Goal: Transaction & Acquisition: Book appointment/travel/reservation

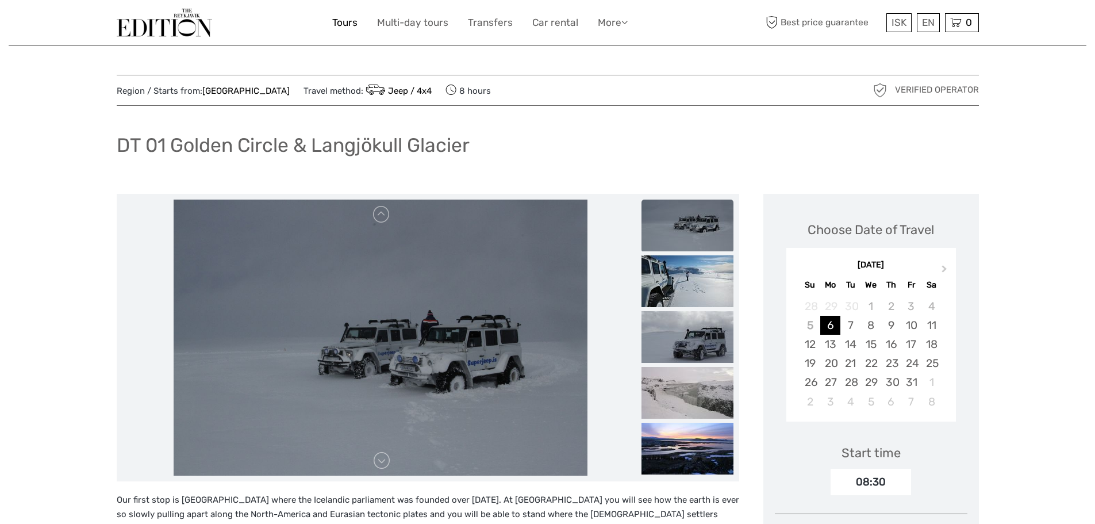
click at [346, 21] on link "Tours" at bounding box center [344, 22] width 25 height 17
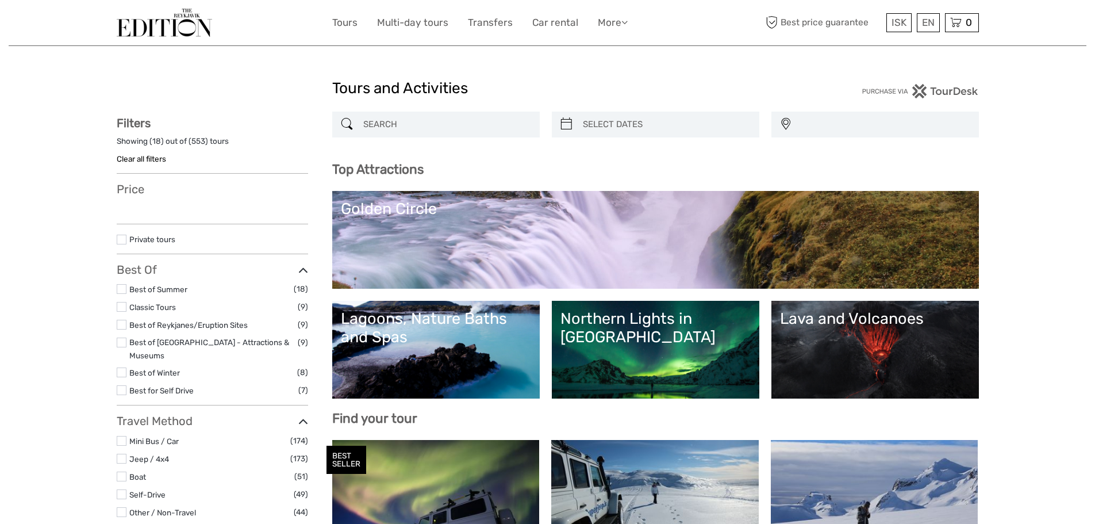
select select
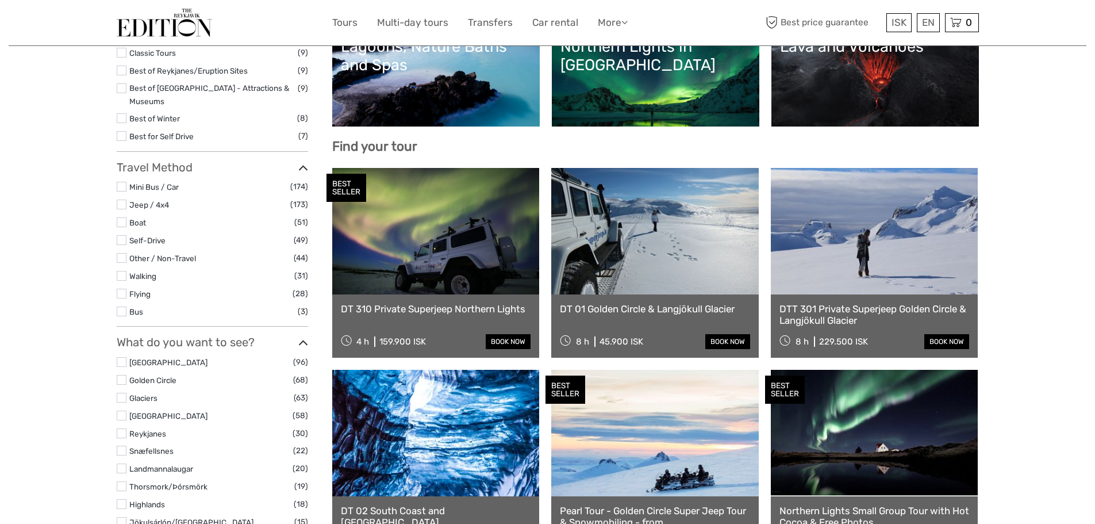
scroll to position [288, 0]
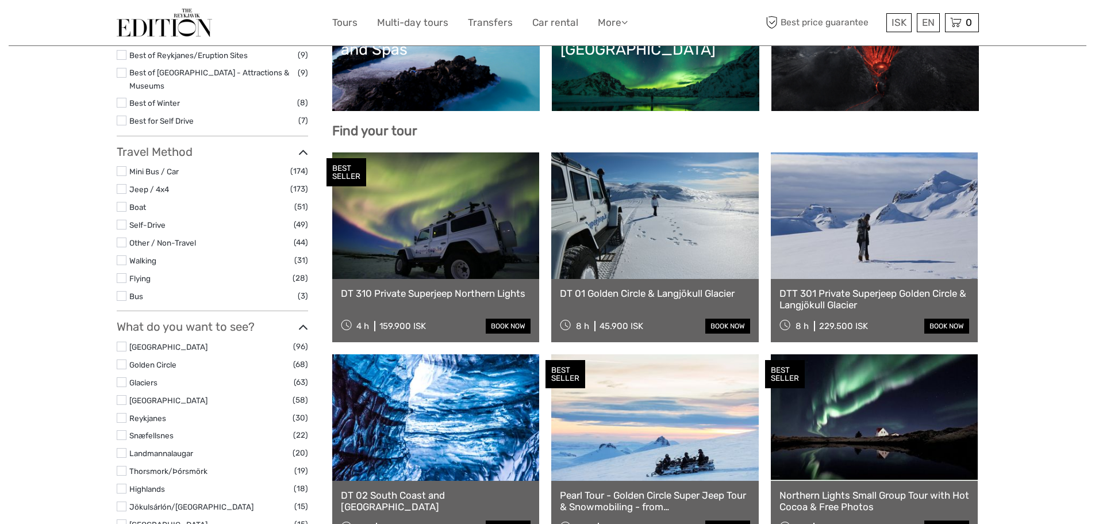
click at [474, 254] on link at bounding box center [436, 215] width 208 height 127
click at [336, 25] on link "Tours" at bounding box center [344, 22] width 25 height 17
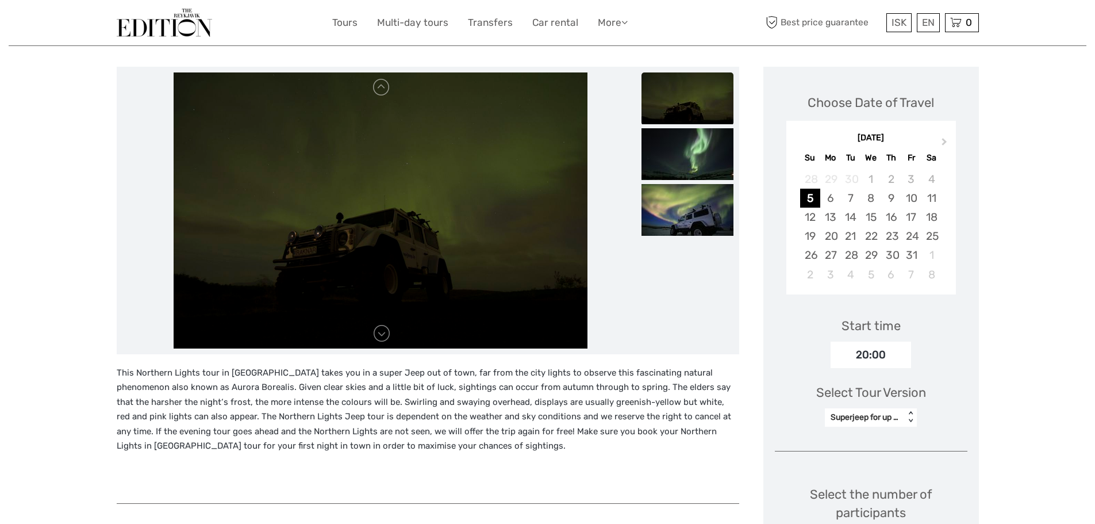
scroll to position [288, 0]
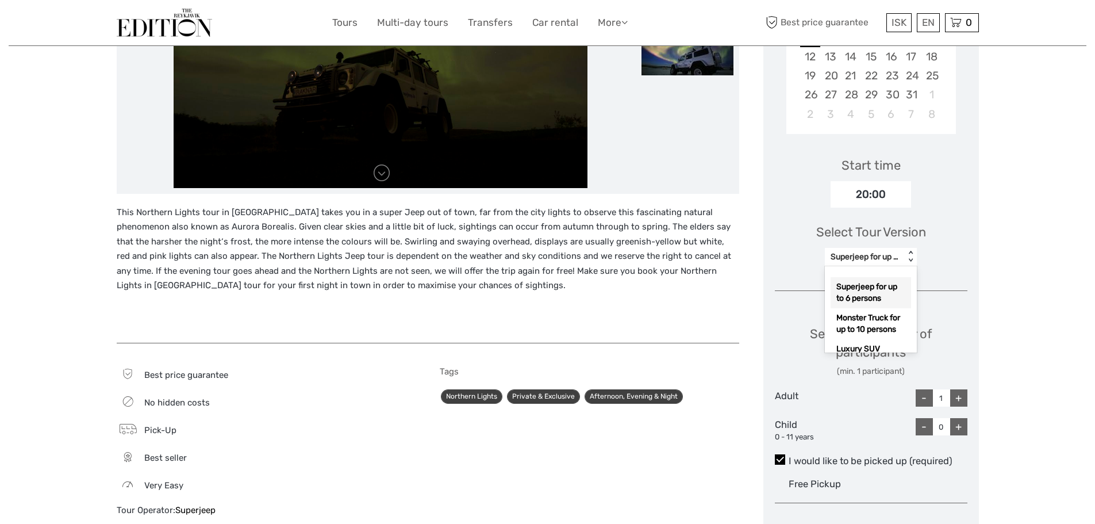
click at [910, 261] on div "< >" at bounding box center [911, 257] width 10 height 12
click at [1019, 223] on div "Region / Starts from: Capital Region Travel method: Jeep / 4x4 Category: Northe…" at bounding box center [548, 346] width 1078 height 1268
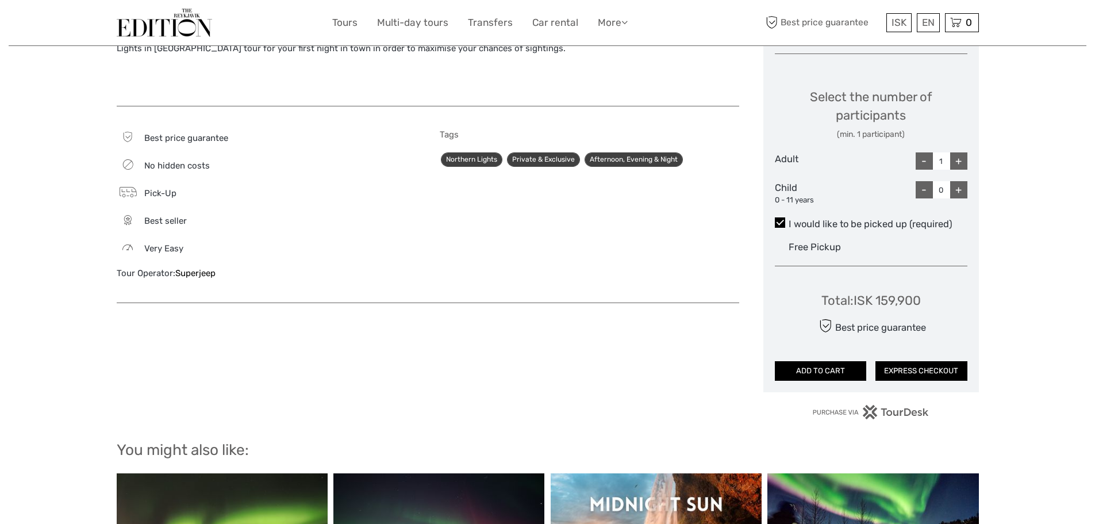
scroll to position [863, 0]
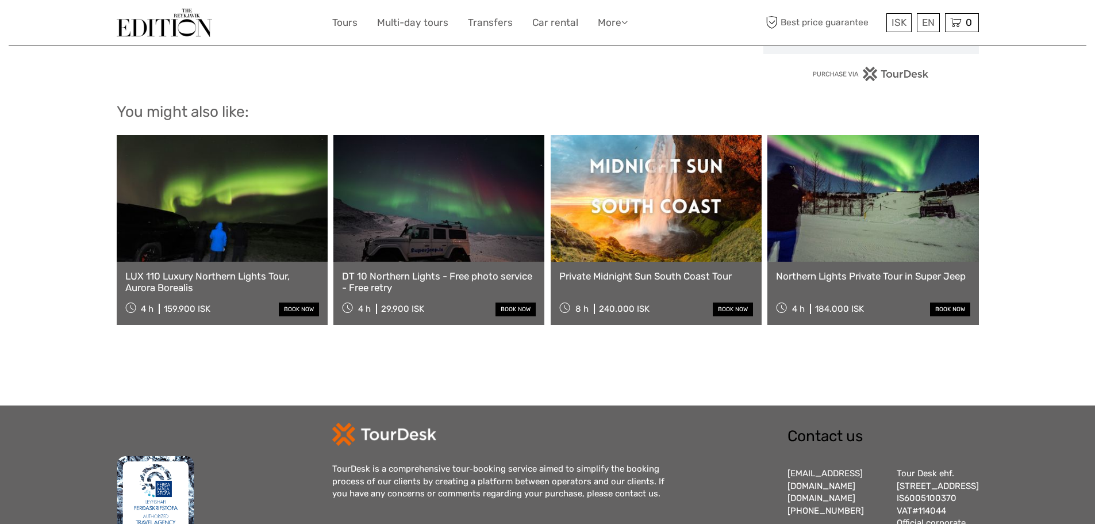
click at [265, 215] on link at bounding box center [222, 198] width 211 height 127
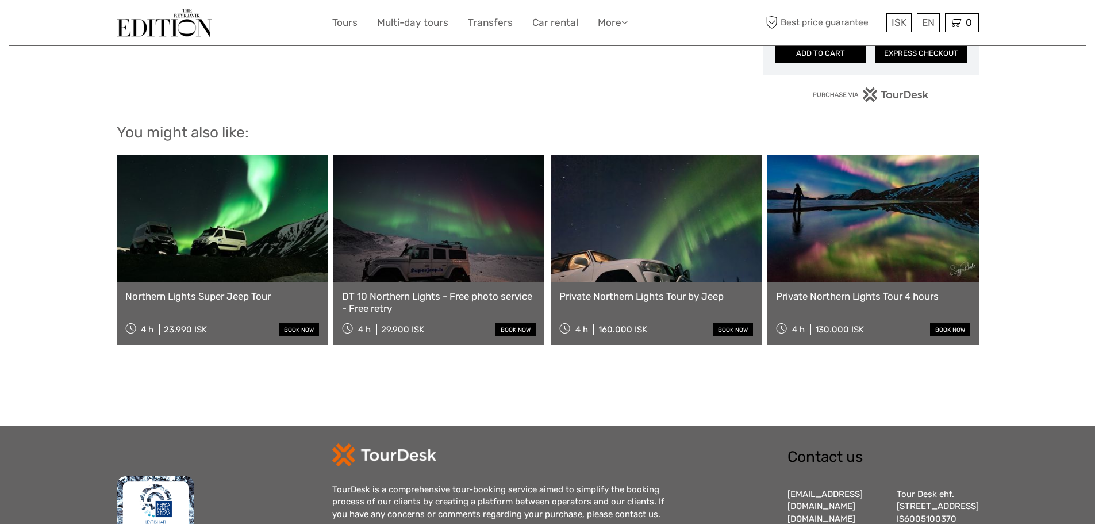
scroll to position [748, 0]
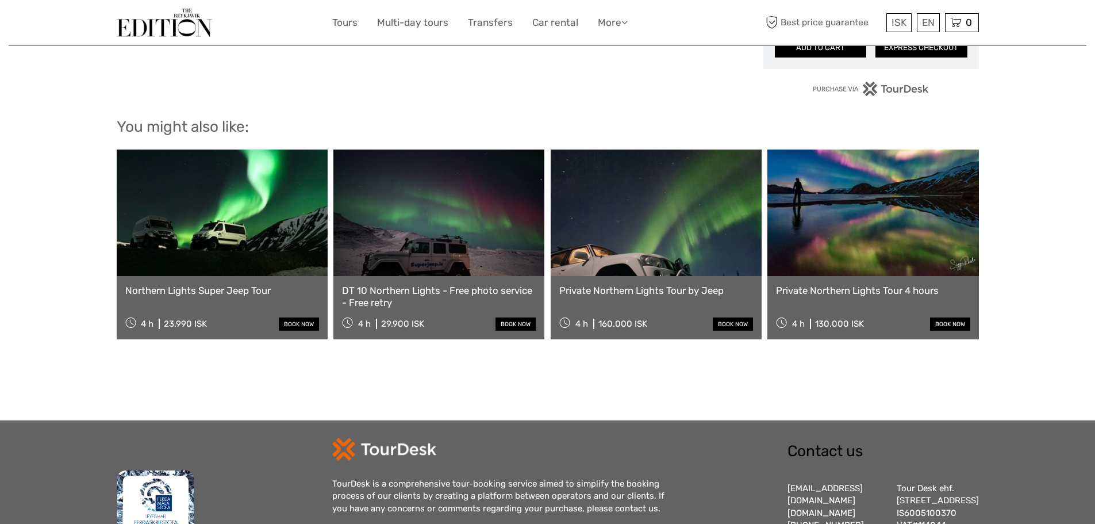
click at [610, 241] on link at bounding box center [656, 213] width 211 height 127
click at [827, 236] on link at bounding box center [873, 213] width 211 height 127
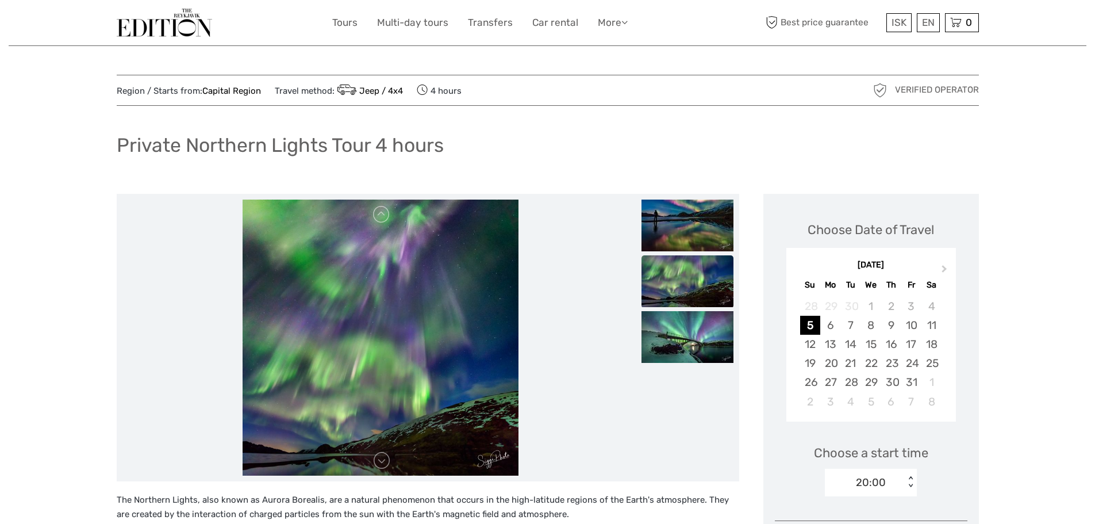
drag, startPoint x: 14, startPoint y: 81, endPoint x: 78, endPoint y: 185, distance: 121.6
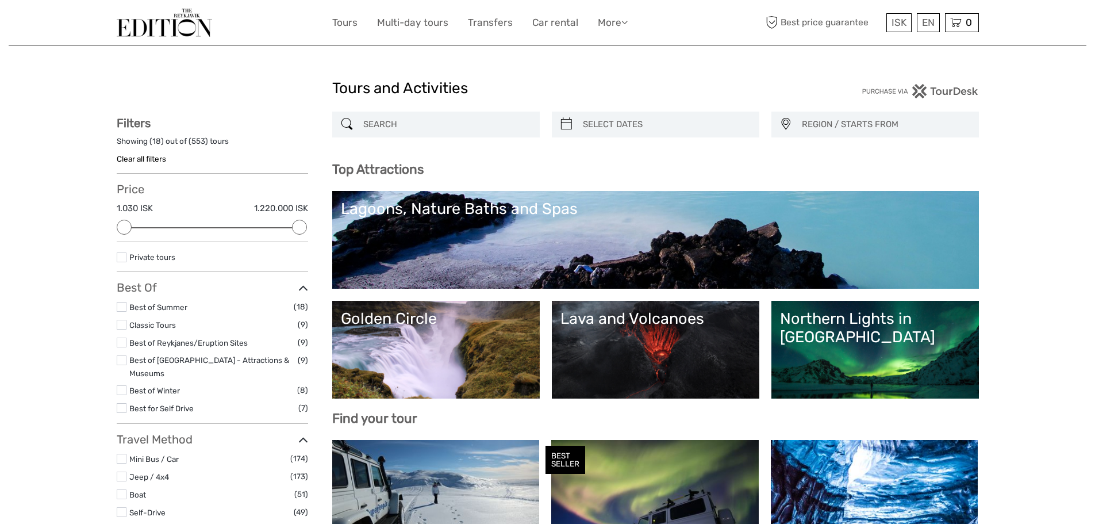
select select
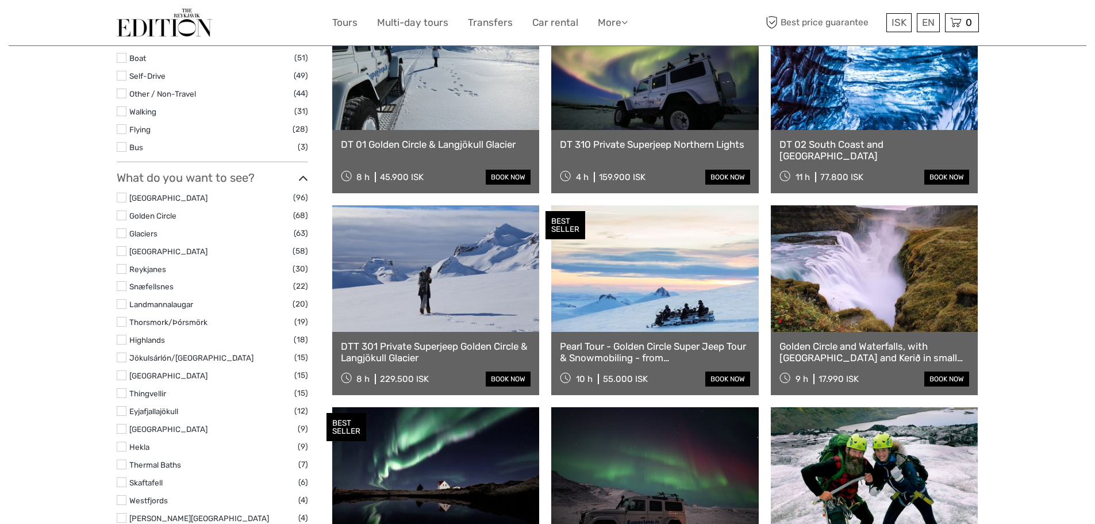
scroll to position [460, 0]
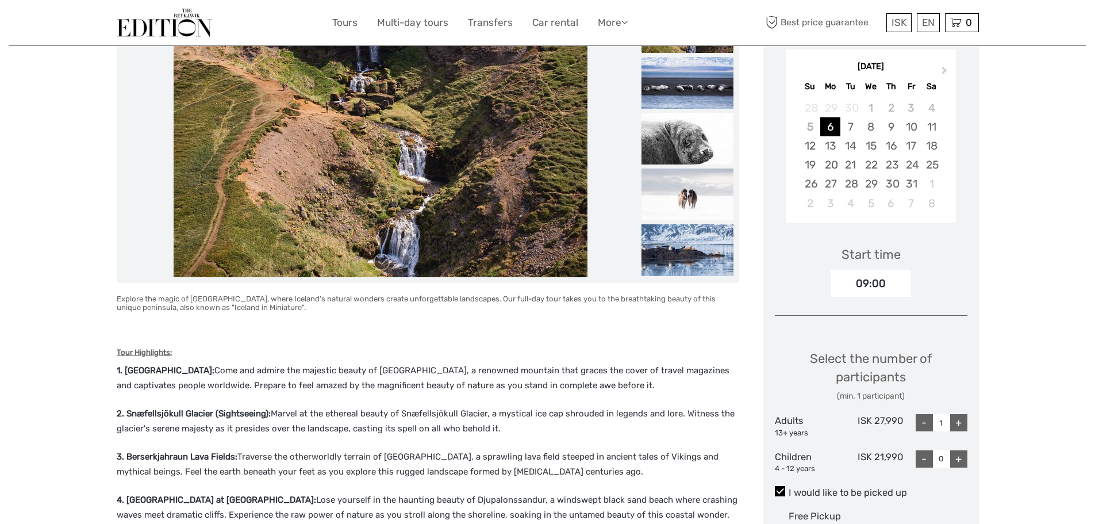
scroll to position [58, 0]
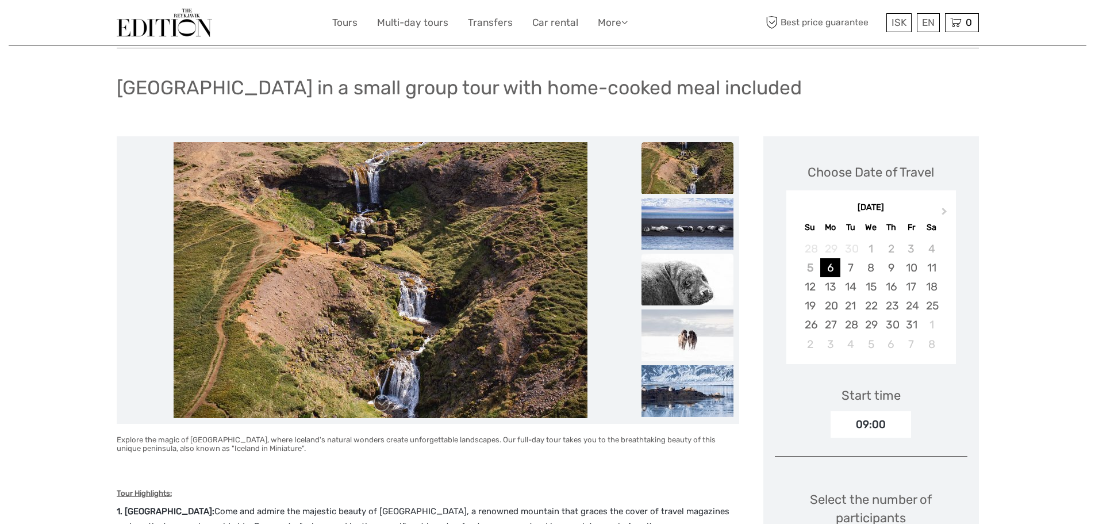
click at [679, 278] on img at bounding box center [688, 280] width 92 height 52
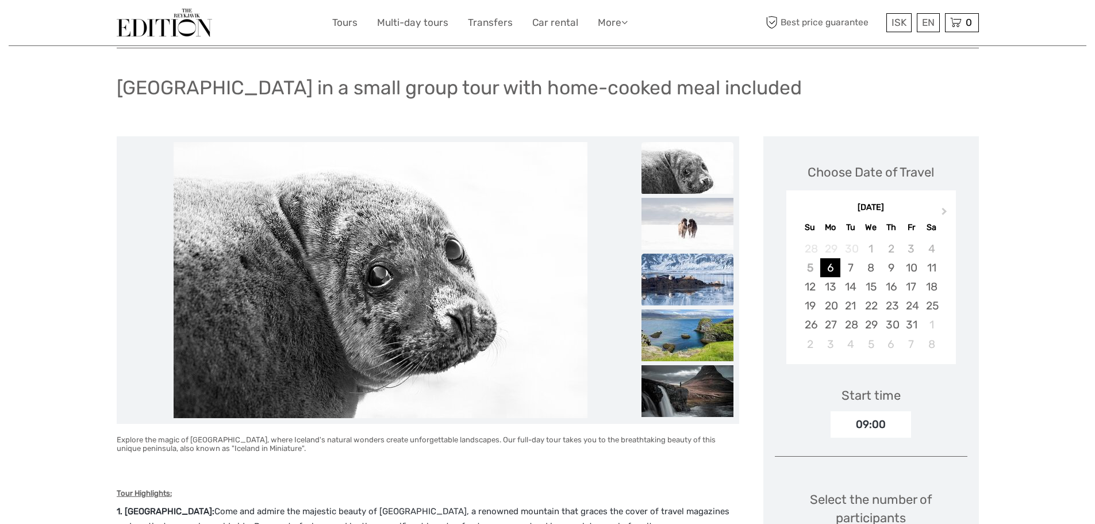
click at [699, 270] on img at bounding box center [688, 280] width 92 height 52
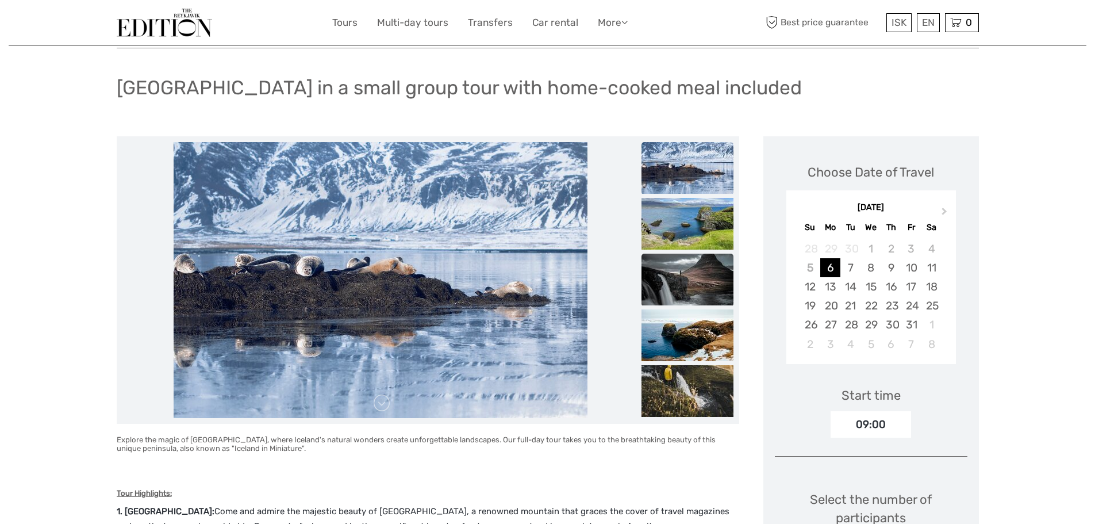
click at [695, 294] on img at bounding box center [688, 280] width 92 height 52
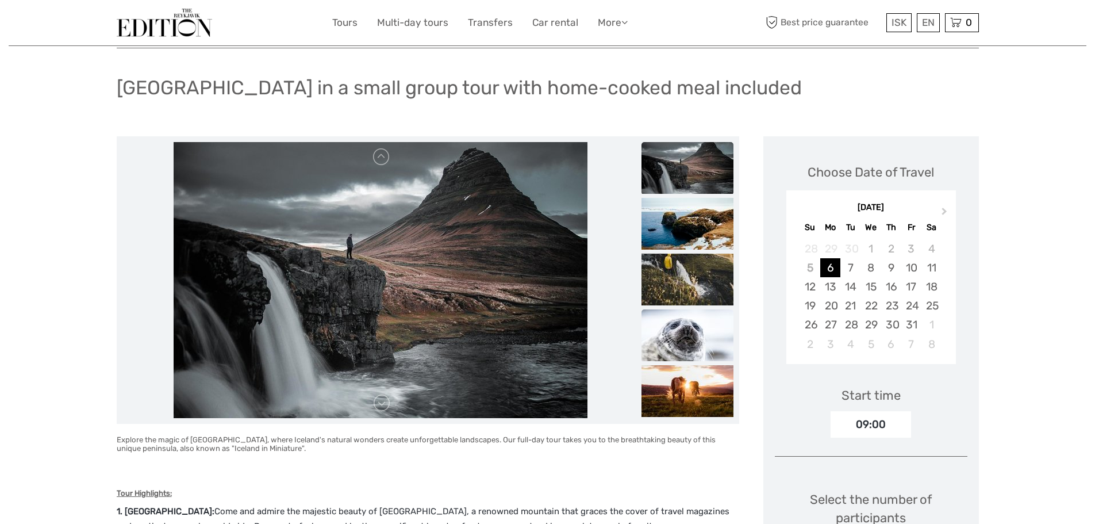
click at [691, 352] on img at bounding box center [688, 335] width 92 height 52
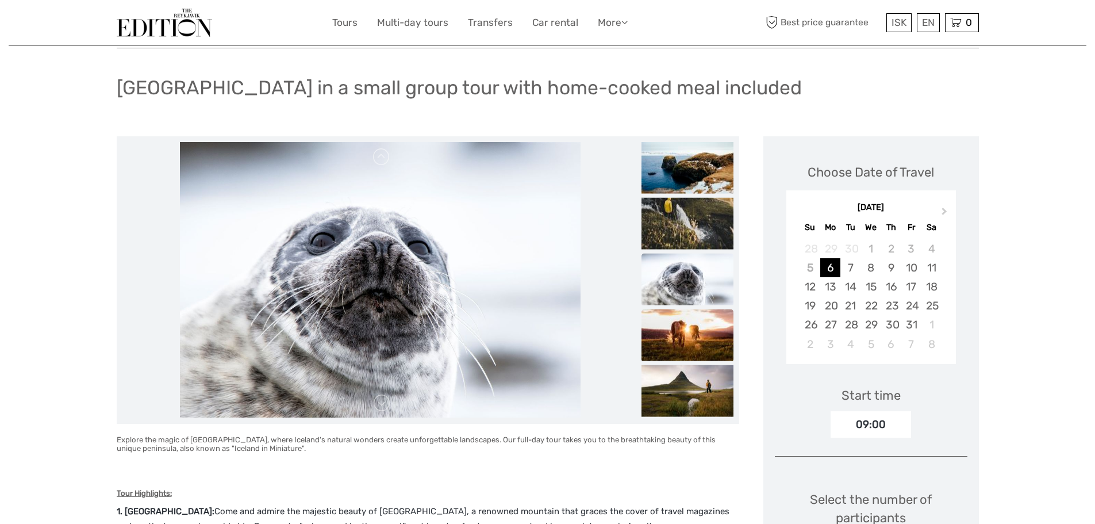
click at [697, 340] on img at bounding box center [688, 335] width 92 height 52
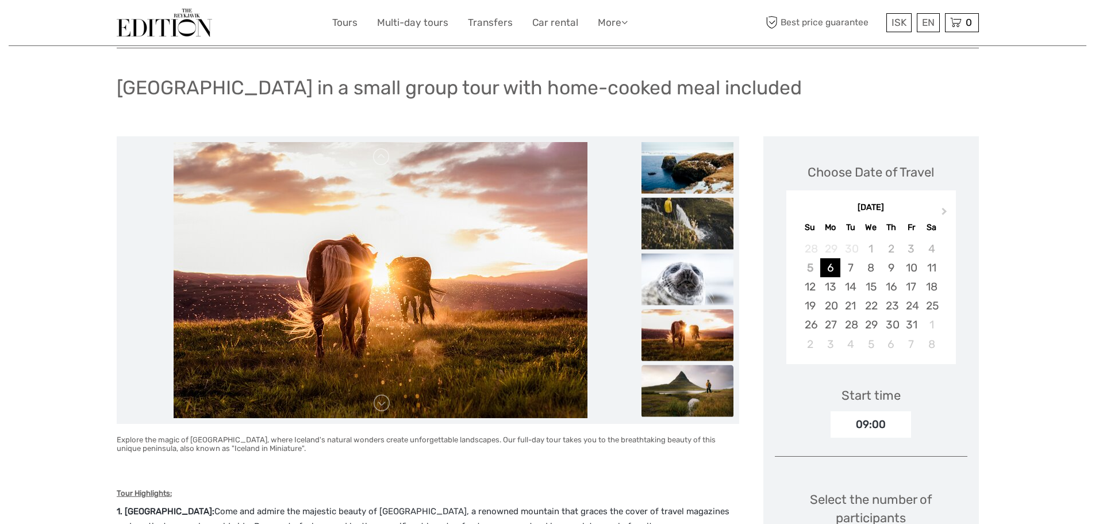
click at [704, 382] on img at bounding box center [688, 391] width 92 height 52
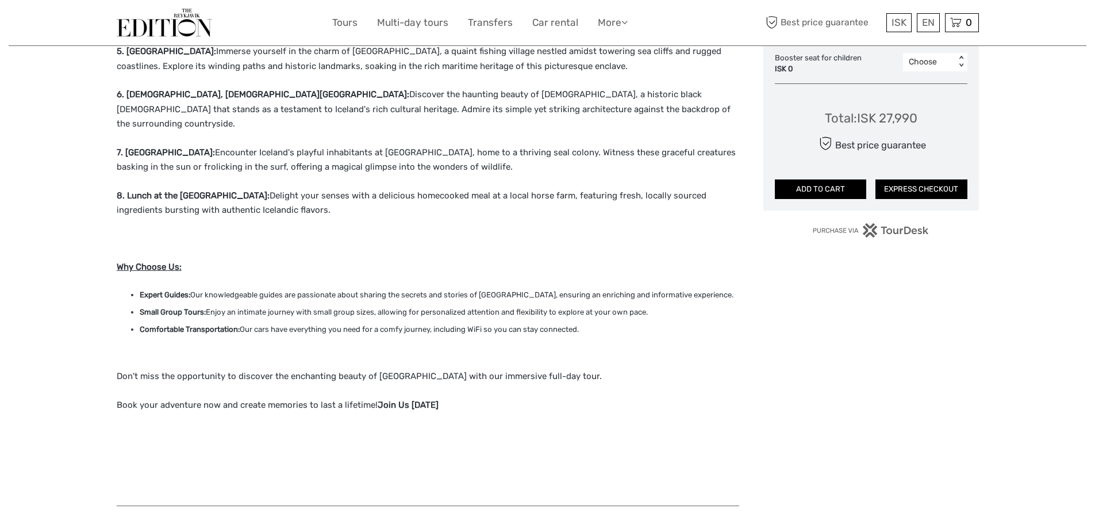
scroll to position [345, 0]
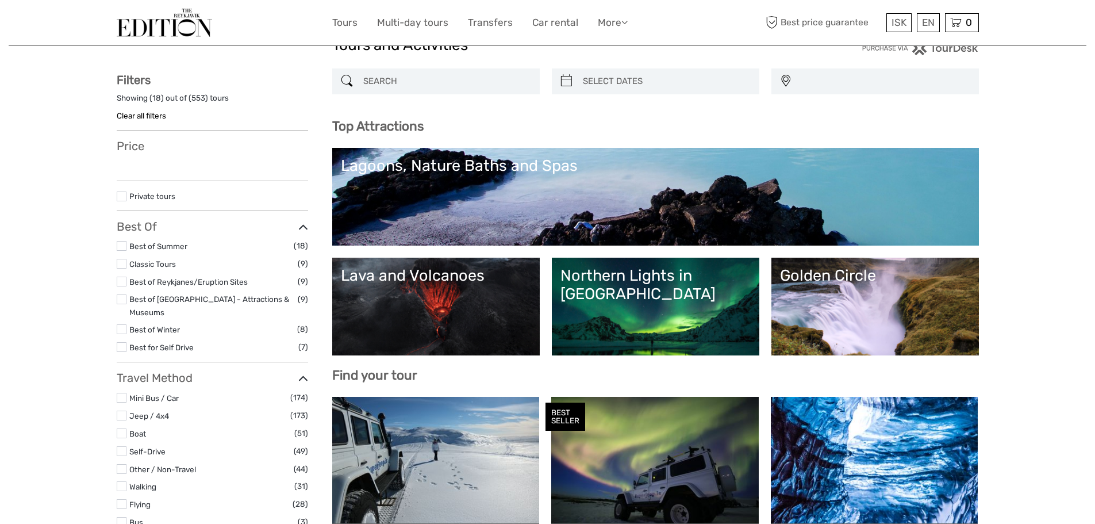
scroll to position [173, 0]
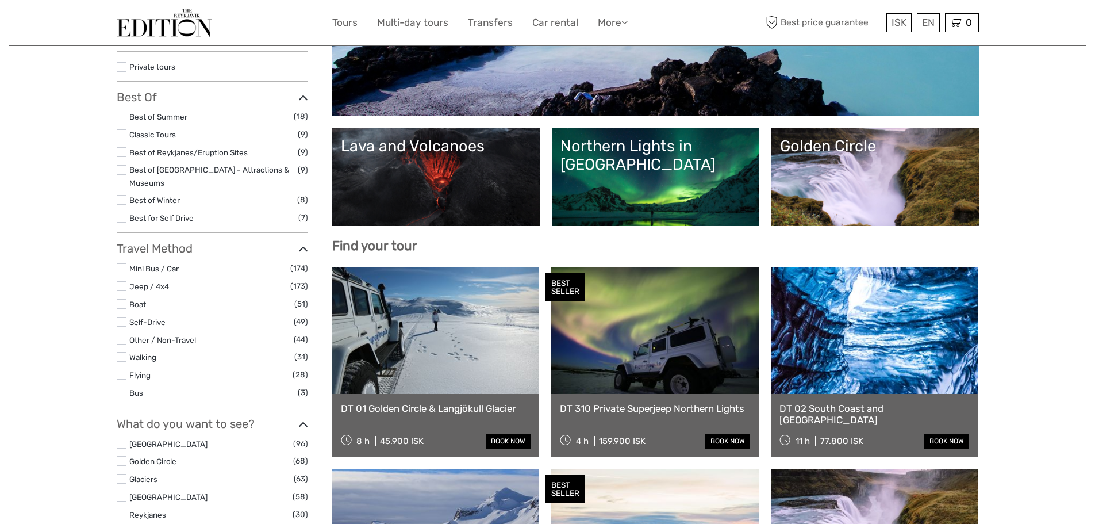
click at [395, 212] on link "Lava and Volcanoes" at bounding box center [436, 177] width 190 height 81
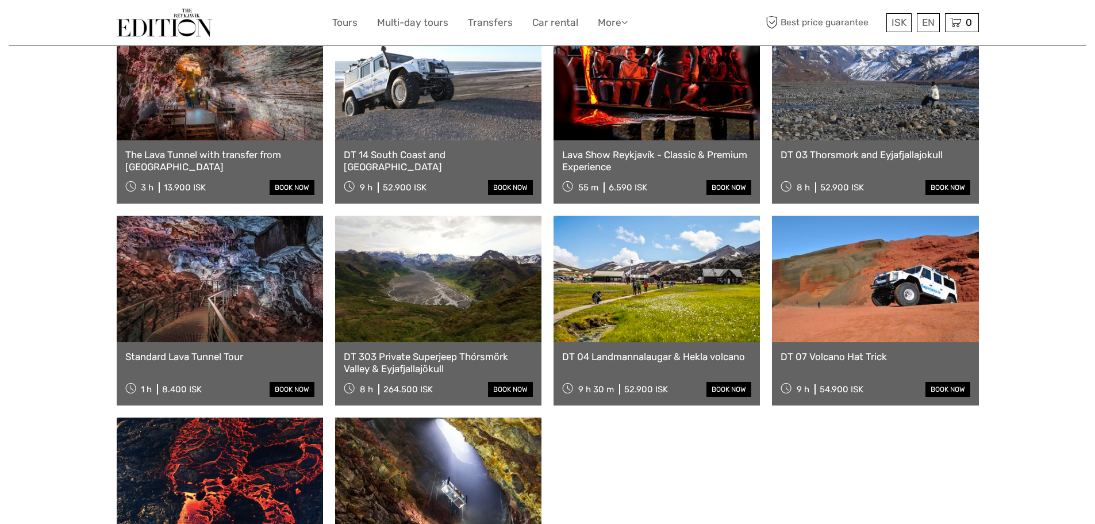
scroll to position [345, 0]
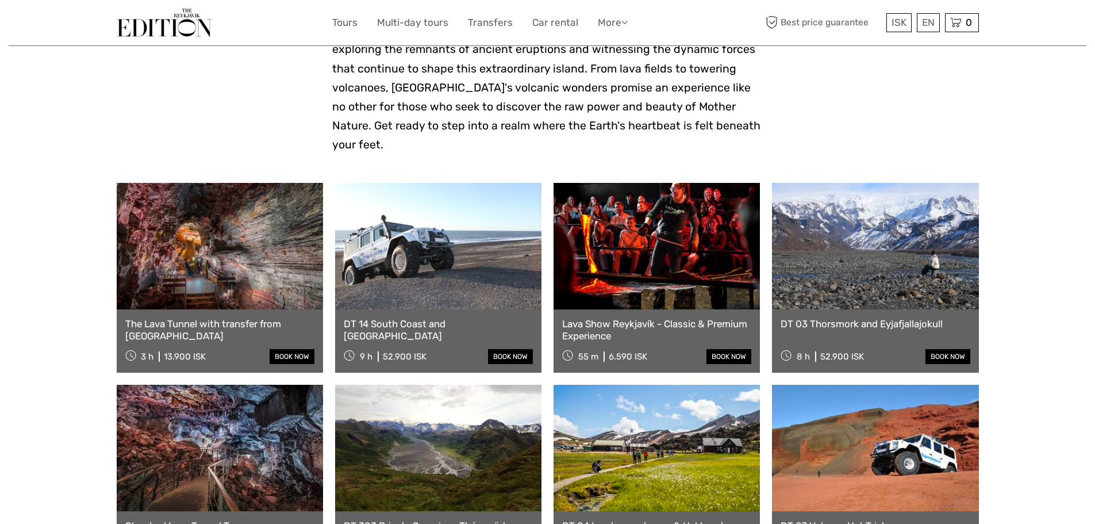
click at [227, 237] on link at bounding box center [220, 246] width 206 height 127
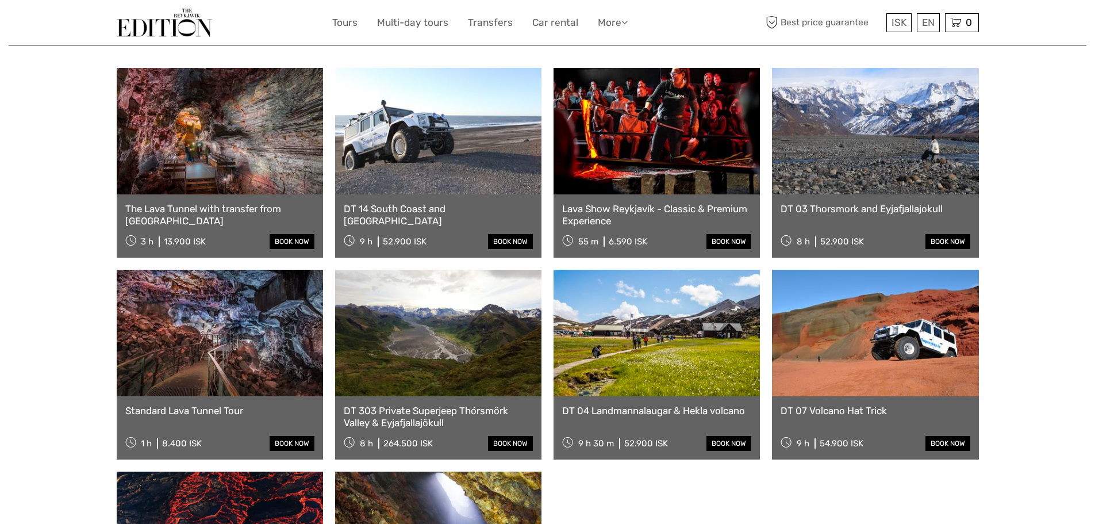
scroll to position [403, 0]
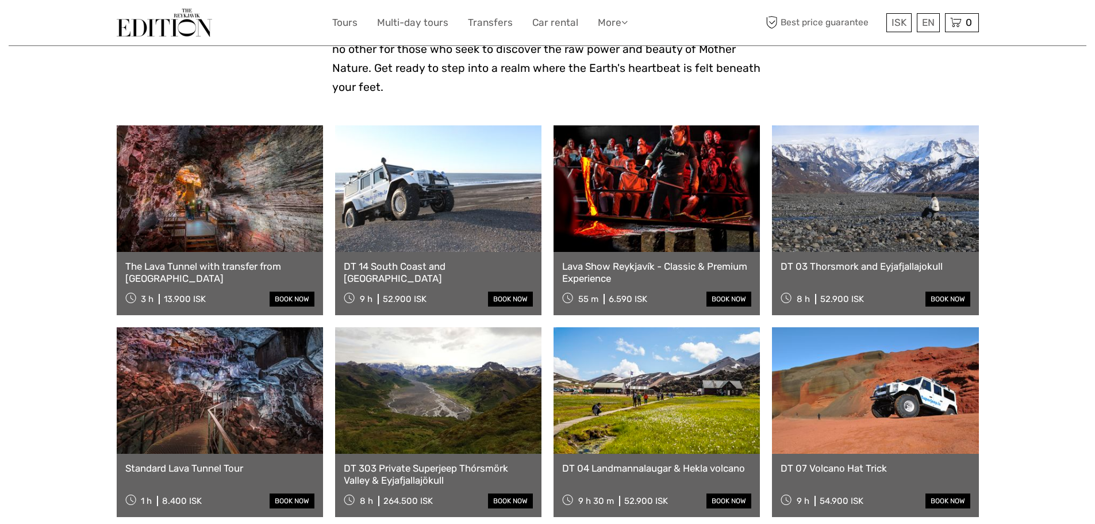
click at [651, 204] on link at bounding box center [657, 188] width 206 height 127
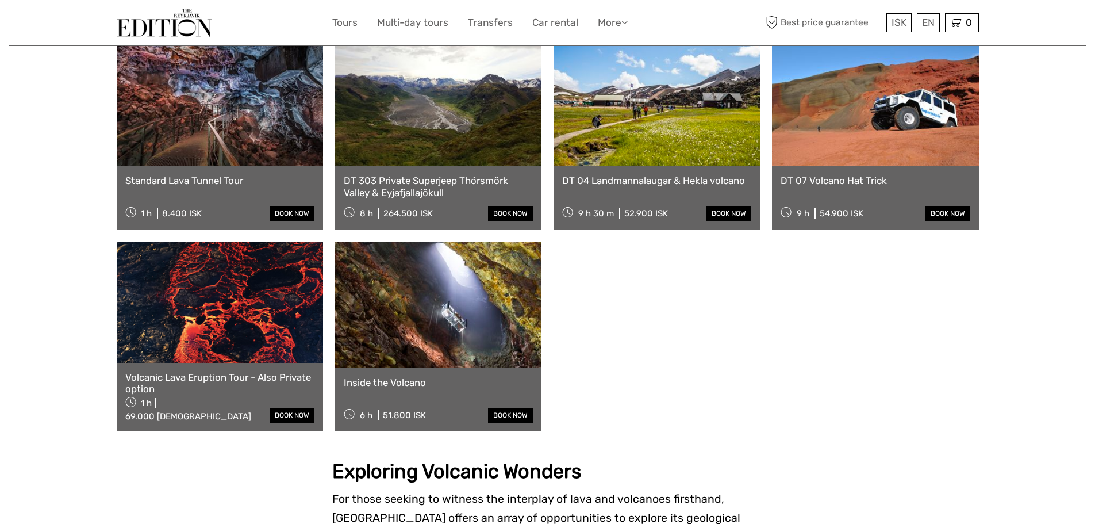
click at [435, 313] on link at bounding box center [438, 305] width 206 height 127
click at [875, 90] on link at bounding box center [875, 103] width 206 height 127
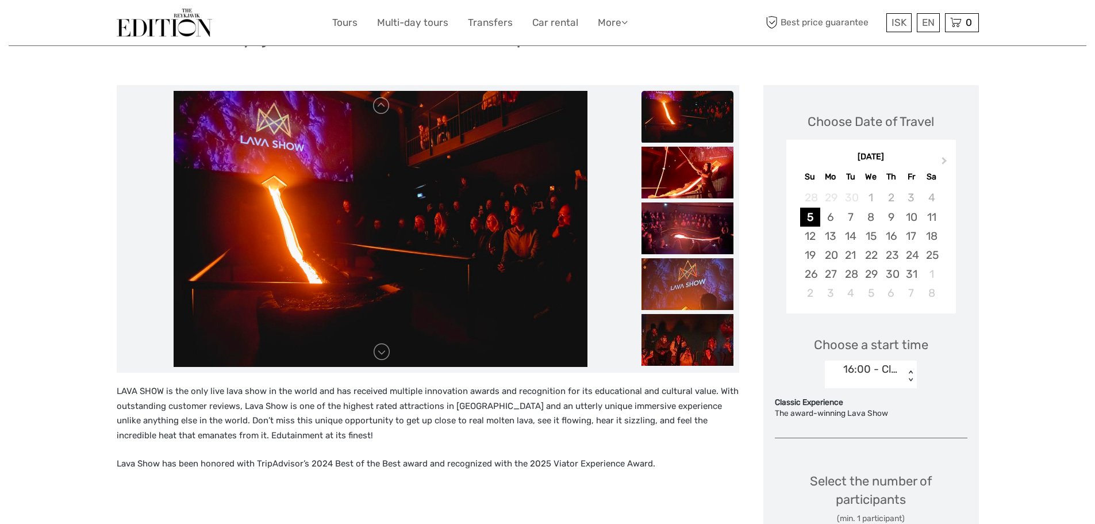
scroll to position [173, 0]
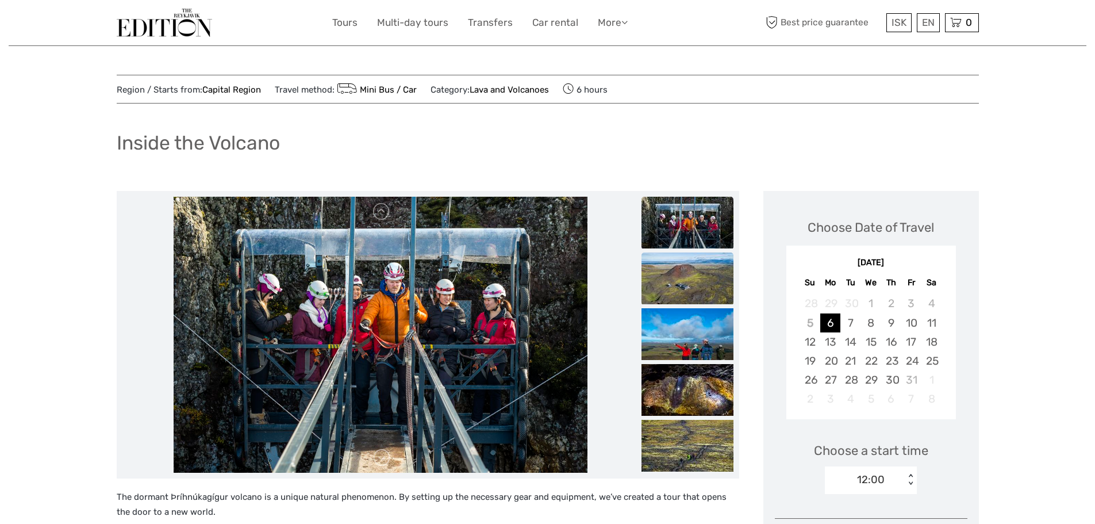
click at [665, 270] on img at bounding box center [688, 278] width 92 height 52
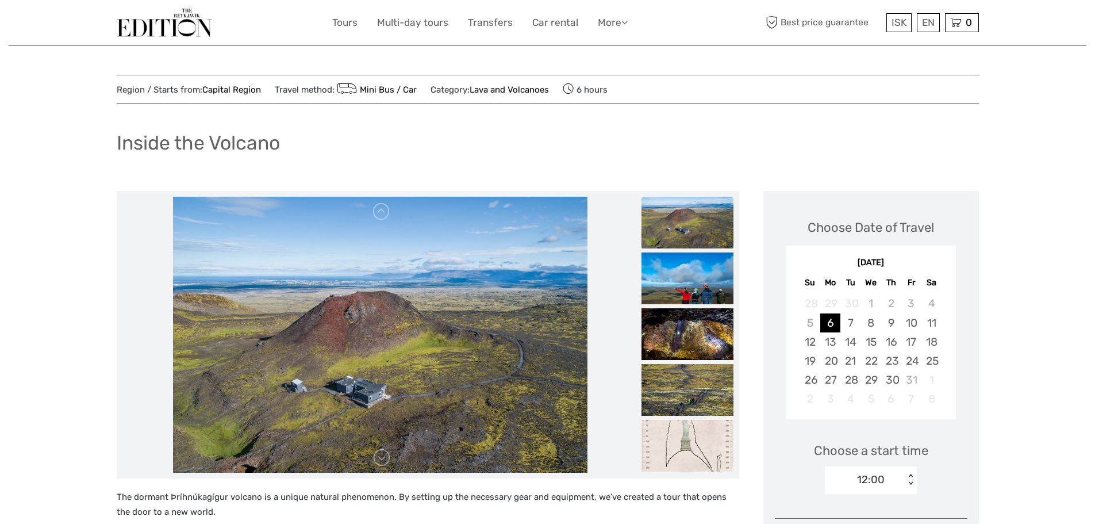
click at [672, 227] on img at bounding box center [688, 223] width 92 height 52
click at [676, 286] on img at bounding box center [688, 278] width 92 height 52
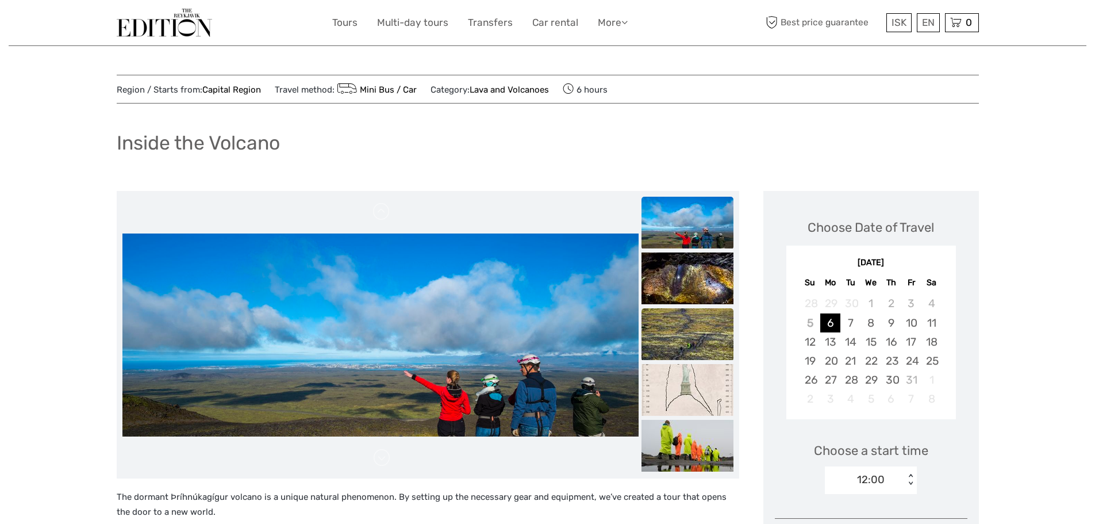
click at [668, 355] on img at bounding box center [688, 334] width 92 height 52
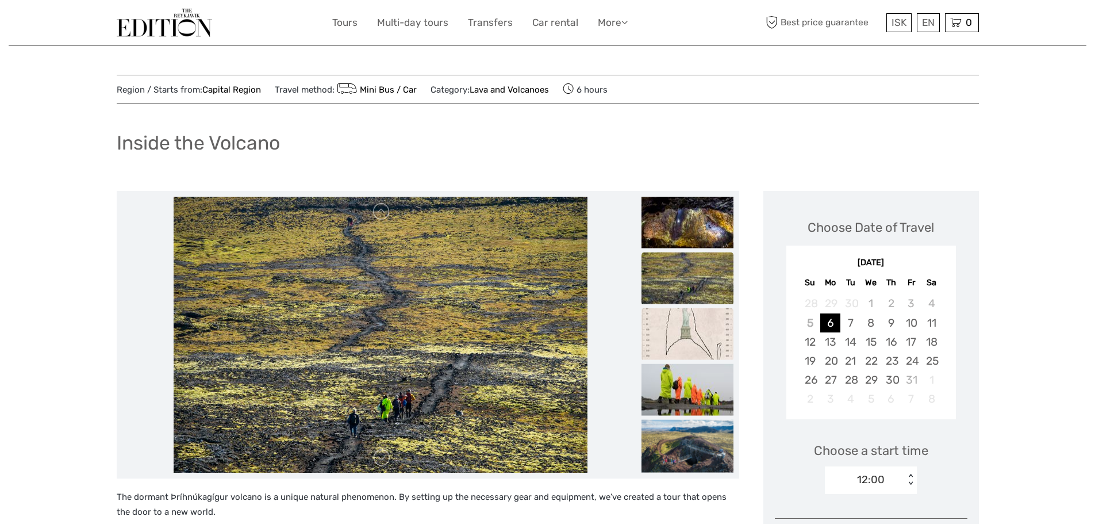
click at [678, 340] on img at bounding box center [688, 334] width 92 height 52
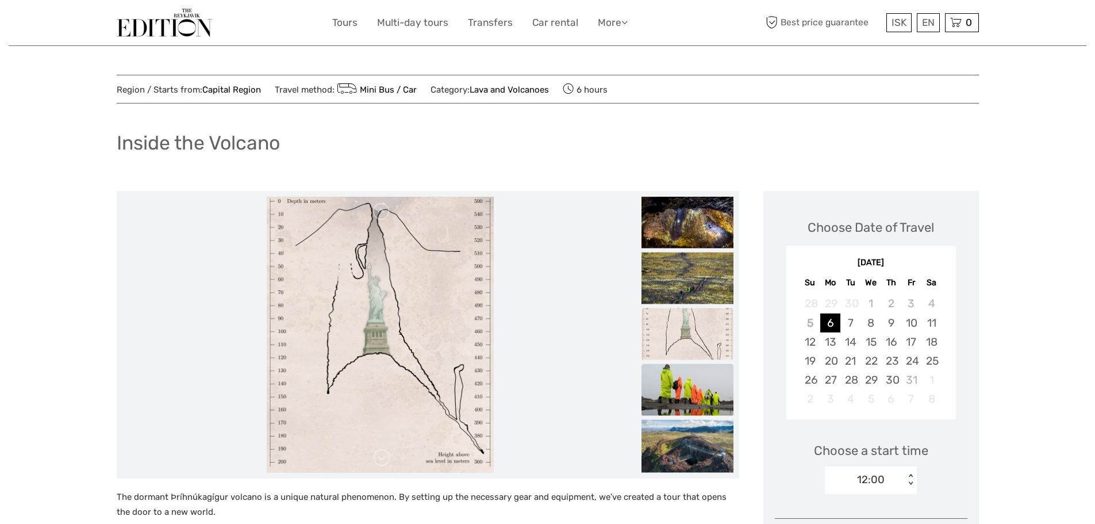
click at [701, 400] on img at bounding box center [688, 390] width 92 height 52
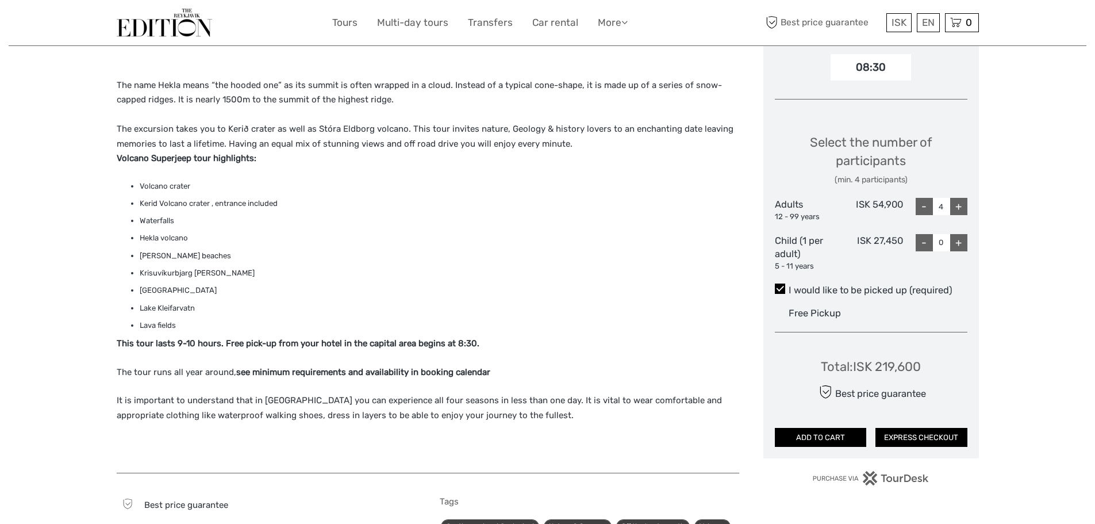
scroll to position [230, 0]
